Goal: Navigation & Orientation: Find specific page/section

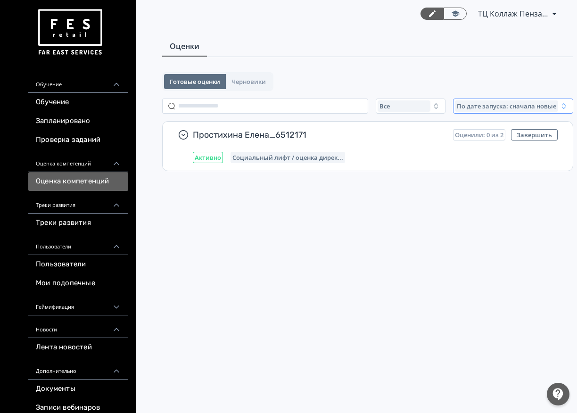
click at [563, 106] on icon "button" at bounding box center [564, 106] width 8 height 8
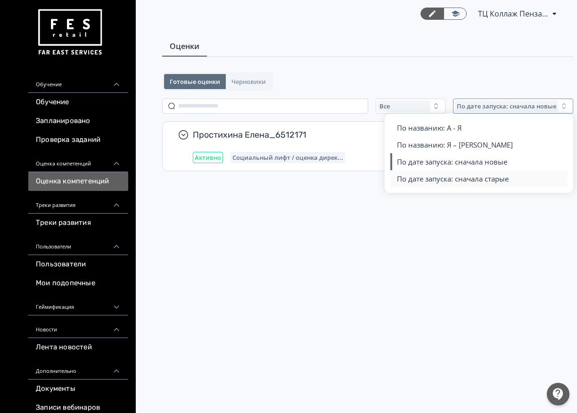
click at [478, 179] on span "По дате запуска: сначала старые" at bounding box center [453, 178] width 112 height 9
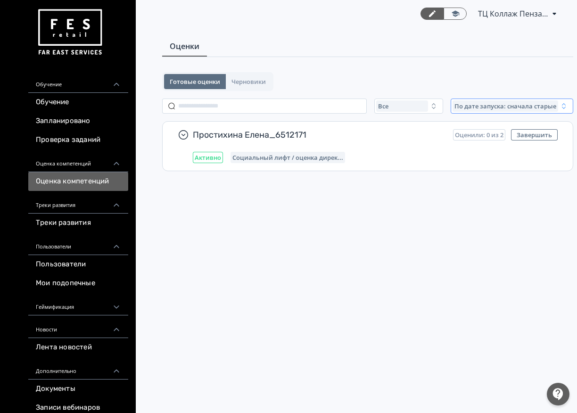
click at [562, 110] on button "По дате запуска: сначала старые" at bounding box center [512, 106] width 123 height 15
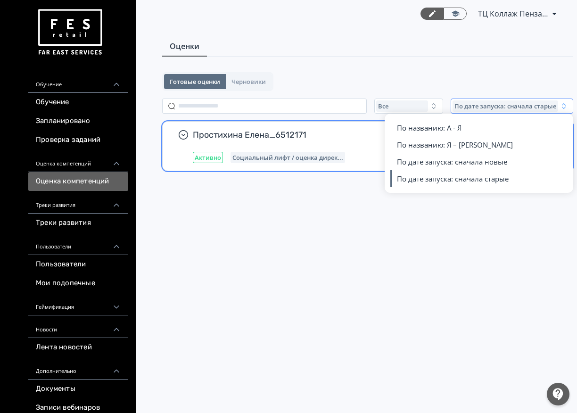
click at [483, 161] on span "По дате запуска: сначала новые" at bounding box center [452, 161] width 110 height 9
click at [483, 161] on div "Активно Социальный лифт / оценка дирек..." at bounding box center [375, 157] width 365 height 11
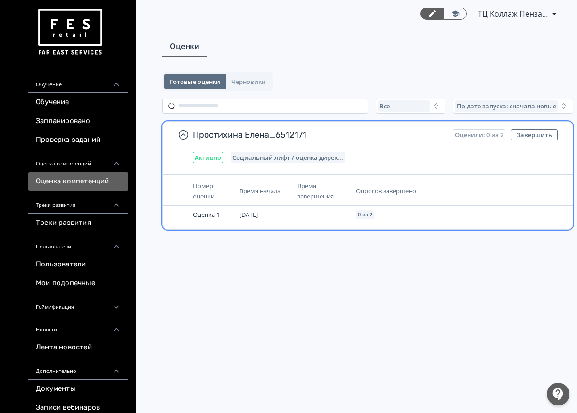
click at [267, 155] on span "Социальный лифт / оценка дирек..." at bounding box center [288, 158] width 111 height 8
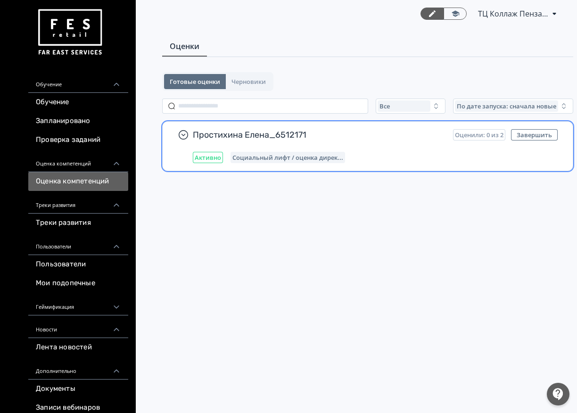
click at [267, 155] on span "Социальный лифт / оценка дирек..." at bounding box center [288, 158] width 111 height 8
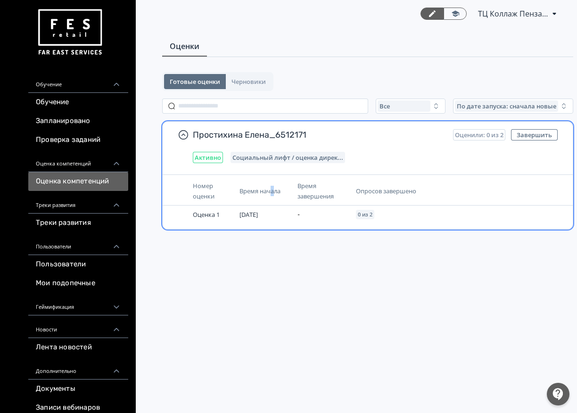
click at [274, 192] on span "Время начала" at bounding box center [260, 191] width 41 height 8
click at [366, 189] on span "Опросов завершено" at bounding box center [386, 191] width 60 height 8
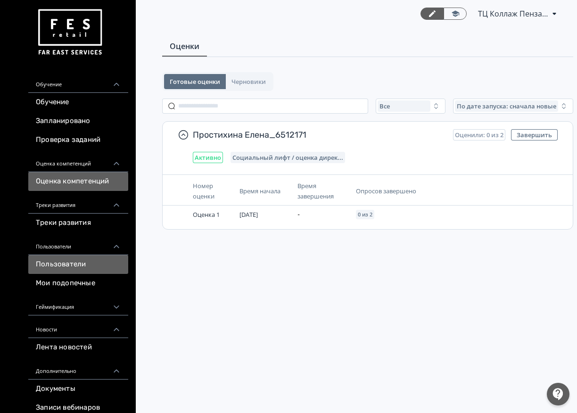
click at [72, 262] on link "Пользователи" at bounding box center [78, 264] width 100 height 19
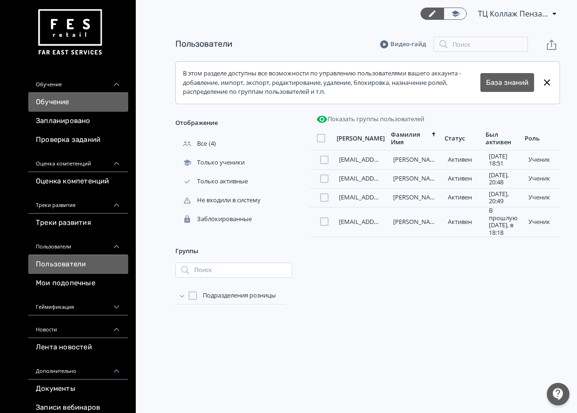
click at [56, 104] on link "Обучение" at bounding box center [78, 102] width 100 height 19
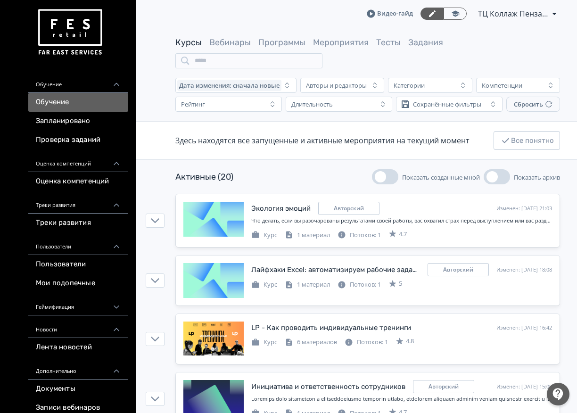
click at [523, 14] on span "ТЦ Коллаж Пенза CR 6512171" at bounding box center [513, 13] width 71 height 11
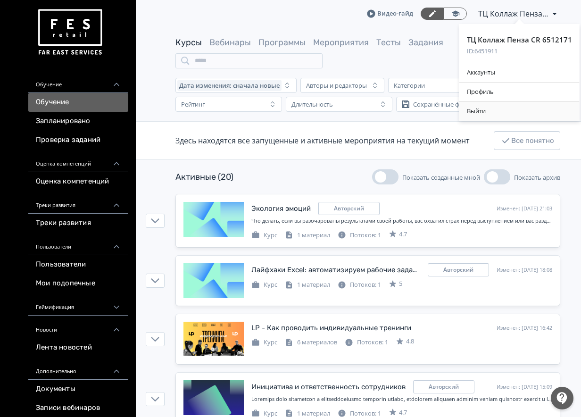
click at [491, 108] on div "Выйти" at bounding box center [519, 111] width 120 height 19
